Goal: Communication & Community: Share content

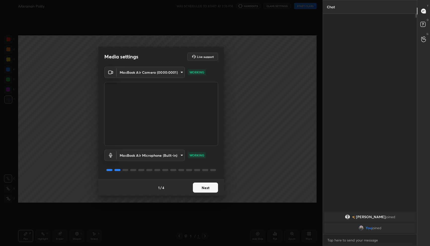
click at [208, 190] on button "Next" at bounding box center [205, 188] width 25 height 10
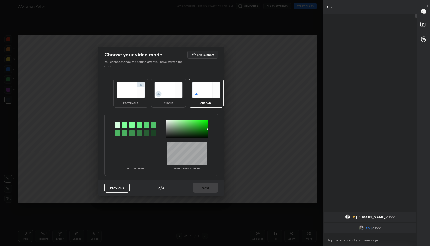
click at [126, 88] on img at bounding box center [131, 90] width 28 height 16
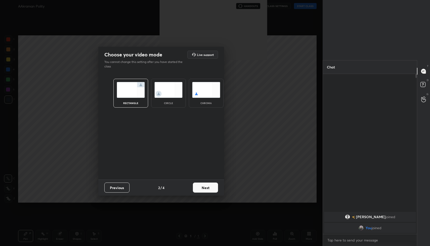
click at [199, 194] on div "Previous 2 / 4 Next" at bounding box center [161, 188] width 126 height 16
click at [204, 193] on div "Previous 2 / 4 Next" at bounding box center [161, 188] width 126 height 16
click at [209, 190] on button "Next" at bounding box center [205, 188] width 25 height 10
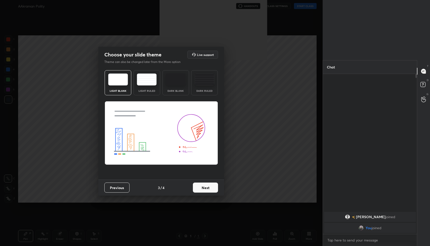
click at [207, 184] on button "Next" at bounding box center [205, 188] width 25 height 10
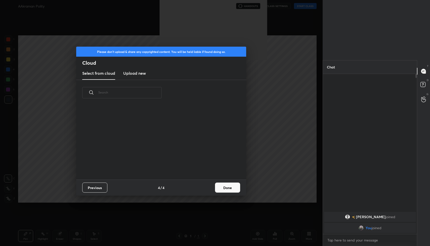
click at [212, 188] on button "Done" at bounding box center [227, 188] width 25 height 10
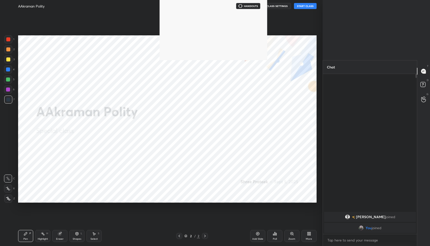
click at [212, 30] on video at bounding box center [214, 30] width 108 height 60
click at [212, 6] on button "START CLASS" at bounding box center [305, 6] width 23 height 6
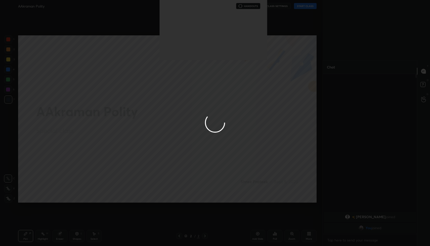
type textarea "x"
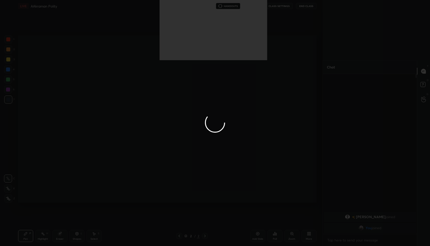
drag, startPoint x: 225, startPoint y: 26, endPoint x: 248, endPoint y: 32, distance: 24.0
click at [212, 32] on div at bounding box center [215, 123] width 430 height 246
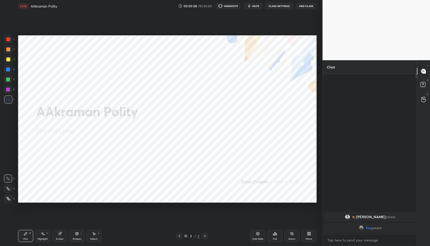
scroll to position [214, 302]
click at [252, 4] on button "mute" at bounding box center [253, 6] width 18 height 6
click at [309, 238] on div "More" at bounding box center [309, 239] width 6 height 3
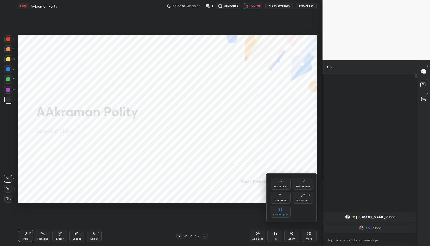
click at [284, 183] on div "Upload File" at bounding box center [280, 184] width 20 height 12
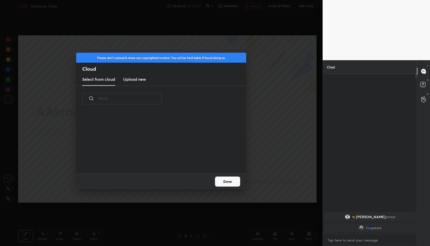
scroll to position [62, 161]
click at [143, 77] on h3 "Upload new" at bounding box center [134, 79] width 23 height 6
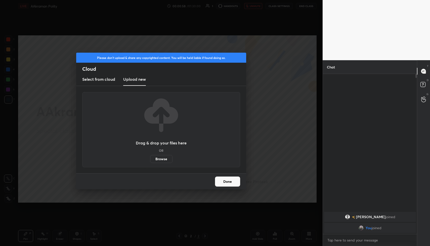
click at [163, 159] on label "Browse" at bounding box center [161, 159] width 22 height 8
click at [150, 159] on input "Browse" at bounding box center [150, 159] width 0 height 8
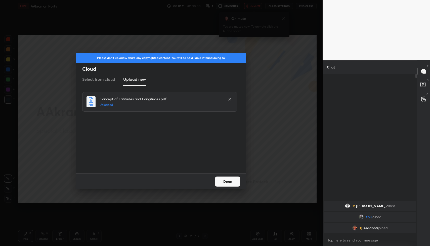
click at [226, 180] on button "Done" at bounding box center [227, 182] width 25 height 10
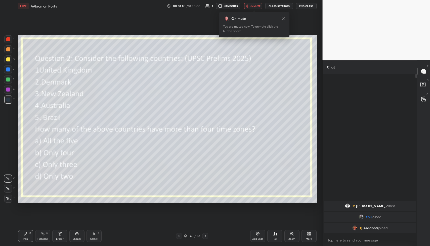
click at [272, 234] on div "Poll" at bounding box center [274, 236] width 15 height 12
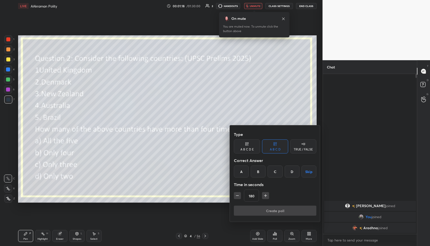
click at [279, 167] on div "C" at bounding box center [274, 172] width 15 height 12
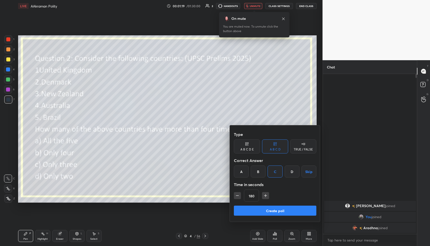
click at [268, 209] on button "Create poll" at bounding box center [275, 211] width 82 height 10
type textarea "x"
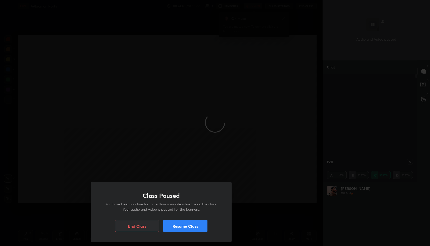
scroll to position [2, 2]
click at [184, 228] on button "Resume Class" at bounding box center [185, 226] width 44 height 12
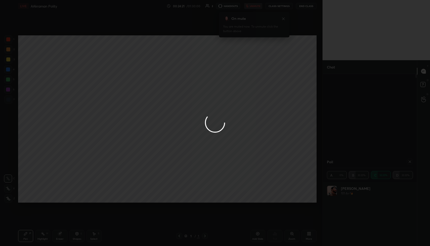
click at [208, 102] on div at bounding box center [215, 123] width 430 height 246
click at [284, 19] on div at bounding box center [215, 123] width 430 height 246
click at [234, 72] on div at bounding box center [215, 123] width 430 height 246
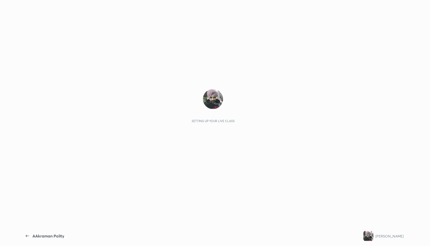
scroll to position [2, 0]
